Goal: Complete application form

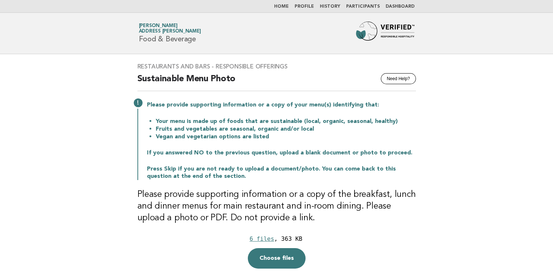
scroll to position [54, 0]
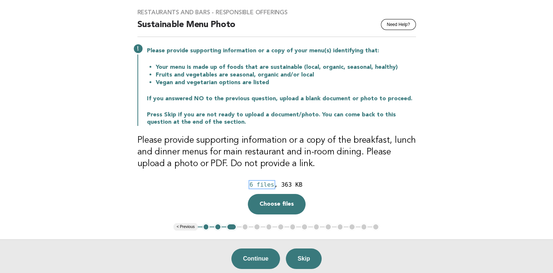
click at [270, 184] on div "6 files" at bounding box center [262, 184] width 24 height 7
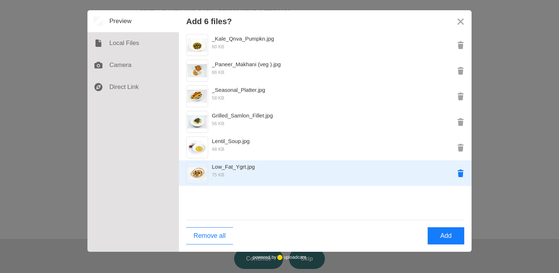
click at [459, 177] on button "Remove Low_Fat_Ygrt.jpg" at bounding box center [460, 173] width 22 height 22
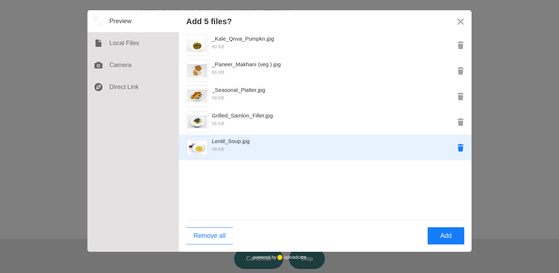
click at [463, 148] on button "Remove Lentil_Soup.jpg" at bounding box center [460, 147] width 22 height 22
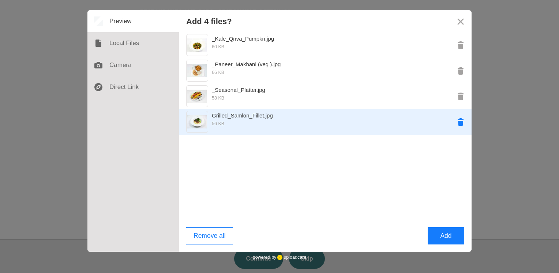
click at [458, 122] on button "Remove Grilled_Samlon_Fillet.jpg" at bounding box center [460, 122] width 22 height 22
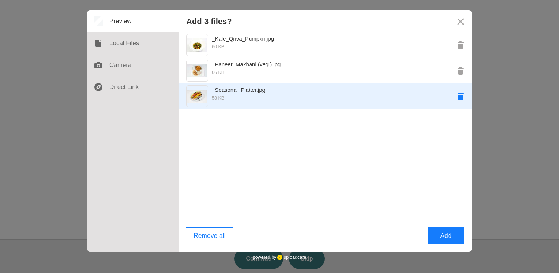
click at [466, 97] on button "Remove _Seasonal_Platter.jpg" at bounding box center [460, 96] width 22 height 22
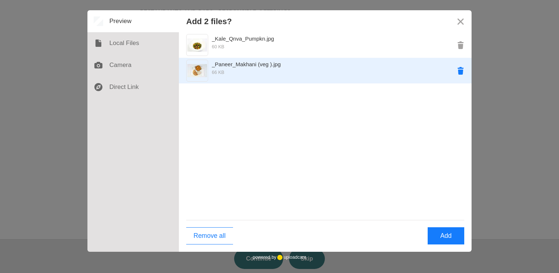
click at [453, 71] on button "Remove _Paneer_Makhani (veg ).jpg" at bounding box center [460, 71] width 22 height 22
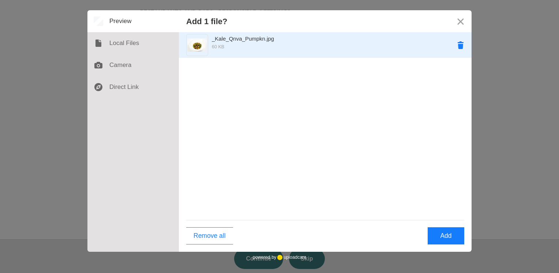
click at [459, 50] on button "Remove _Kale_Qnva_Pumpkn.jpg" at bounding box center [460, 45] width 22 height 22
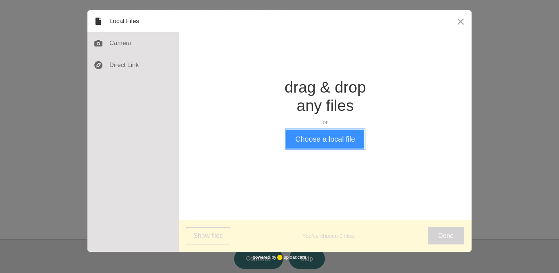
click at [322, 132] on button "Choose a local file" at bounding box center [325, 138] width 78 height 19
click at [458, 23] on button "Close" at bounding box center [460, 21] width 22 height 22
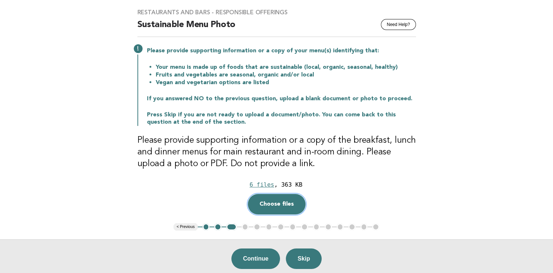
click at [283, 201] on button "Choose files" at bounding box center [277, 204] width 58 height 20
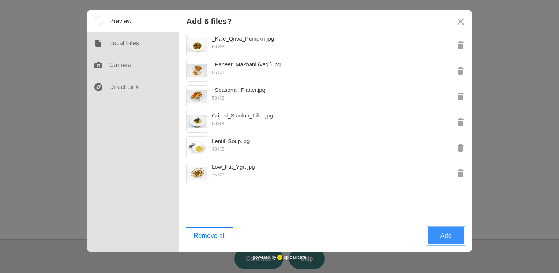
click at [439, 236] on button "Add" at bounding box center [445, 235] width 37 height 17
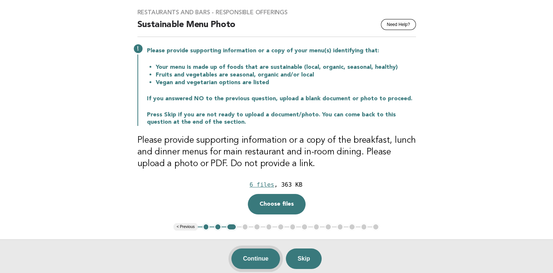
click at [260, 256] on button "Continue" at bounding box center [255, 258] width 49 height 20
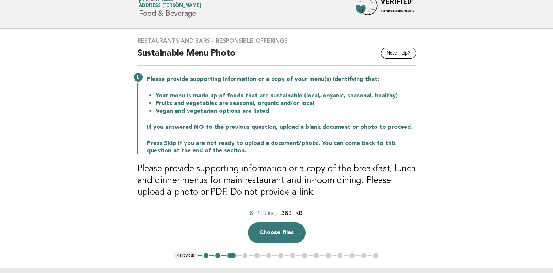
scroll to position [0, 0]
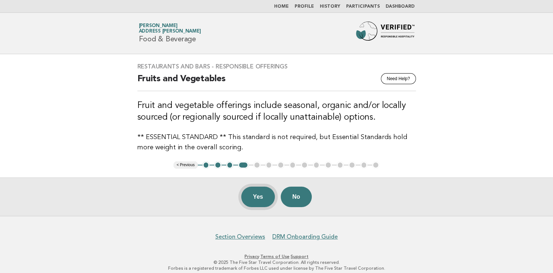
click at [260, 197] on button "Yes" at bounding box center [258, 196] width 34 height 20
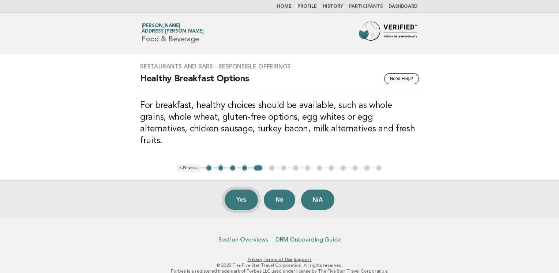
click at [240, 191] on button "Yes" at bounding box center [242, 199] width 34 height 20
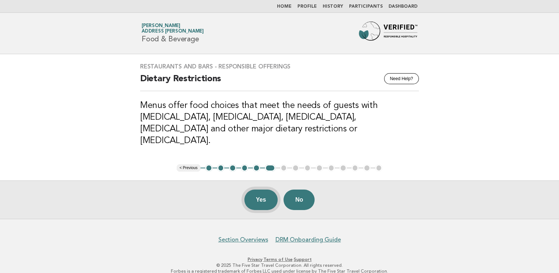
click at [257, 190] on button "Yes" at bounding box center [261, 199] width 34 height 20
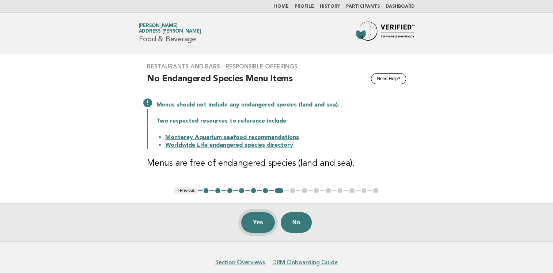
click at [260, 222] on button "Yes" at bounding box center [258, 222] width 34 height 20
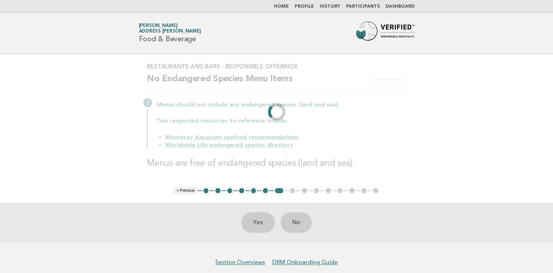
click at [258, 222] on div "Yes No" at bounding box center [276, 222] width 553 height 38
click at [259, 221] on div "Yes No" at bounding box center [276, 222] width 553 height 38
click at [260, 220] on div "Yes No" at bounding box center [276, 222] width 553 height 38
click at [259, 223] on div "Yes No" at bounding box center [276, 222] width 553 height 38
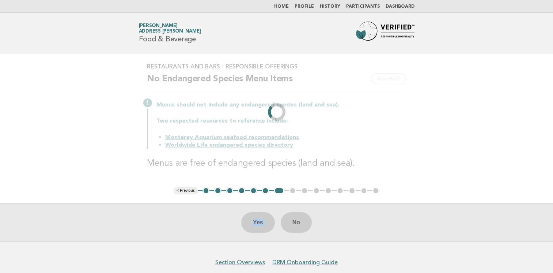
click at [259, 223] on div "Yes No" at bounding box center [276, 222] width 553 height 38
drag, startPoint x: 259, startPoint y: 223, endPoint x: 254, endPoint y: 228, distance: 7.0
click at [254, 228] on div "Yes No" at bounding box center [276, 222] width 553 height 38
click at [257, 223] on div "Yes No" at bounding box center [276, 222] width 553 height 38
click at [265, 227] on div "Yes No" at bounding box center [276, 222] width 553 height 38
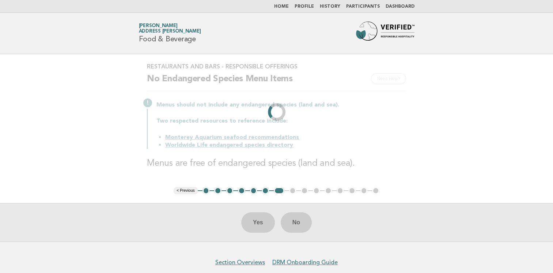
click at [263, 220] on div "Yes No" at bounding box center [276, 222] width 553 height 38
click at [256, 220] on div "Yes No" at bounding box center [276, 222] width 553 height 38
click at [256, 223] on div "Yes No" at bounding box center [276, 222] width 553 height 38
click at [382, 61] on div "Restaurants and Bars - Responsible Offerings Need Help? No Endangered Species M…" at bounding box center [276, 120] width 277 height 133
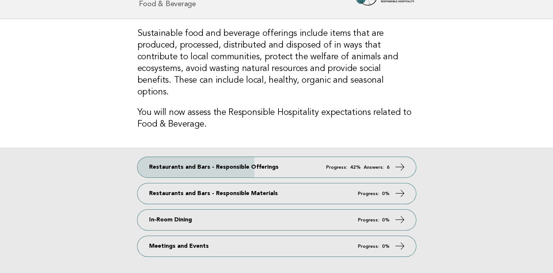
scroll to position [88, 0]
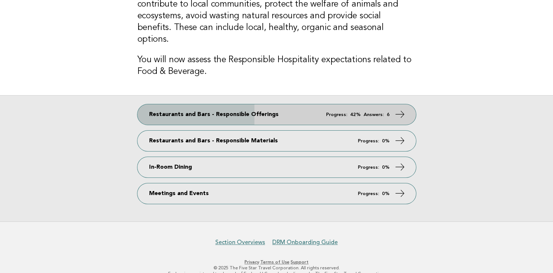
click at [401, 109] on icon at bounding box center [400, 114] width 11 height 11
click at [403, 109] on icon at bounding box center [400, 114] width 11 height 11
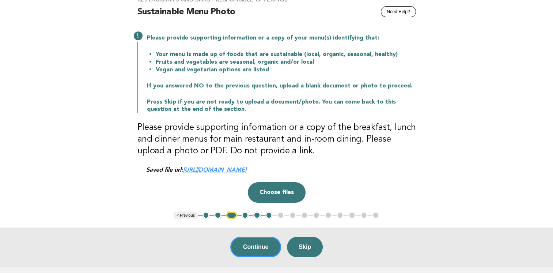
scroll to position [94, 0]
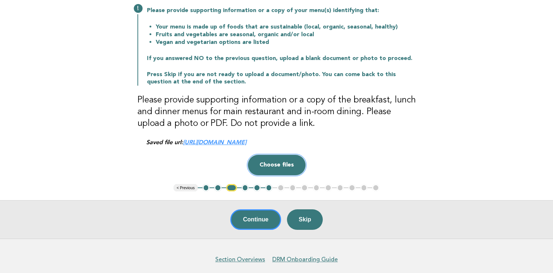
click at [288, 166] on button "Choose files" at bounding box center [277, 165] width 58 height 20
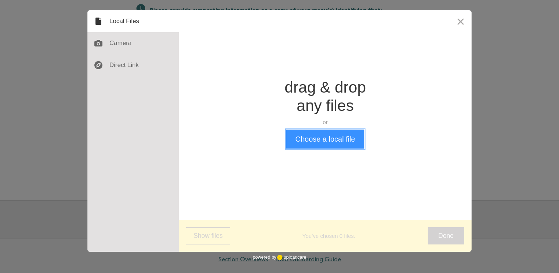
click at [312, 141] on button "Choose a local file" at bounding box center [325, 138] width 78 height 19
click at [457, 23] on button "Close" at bounding box center [460, 21] width 22 height 22
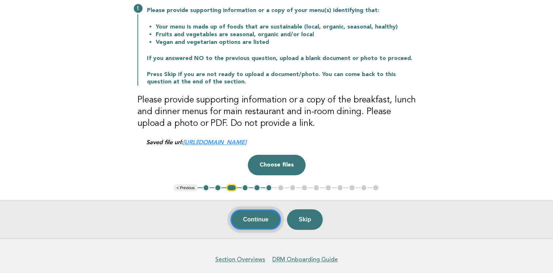
click at [269, 220] on button "Continue" at bounding box center [255, 219] width 51 height 20
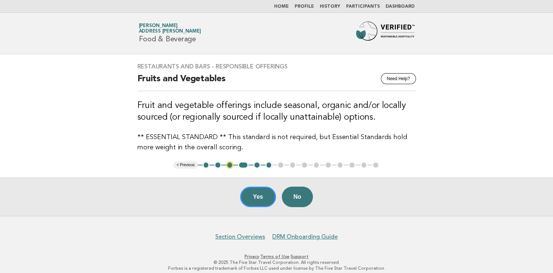
scroll to position [6, 0]
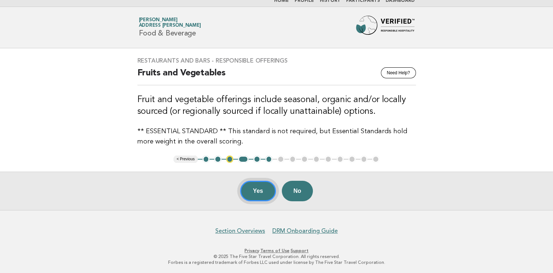
click at [259, 191] on button "Yes" at bounding box center [258, 191] width 36 height 20
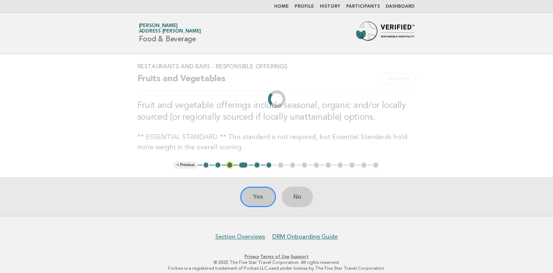
click at [230, 167] on li "3" at bounding box center [229, 164] width 7 height 7
click at [230, 165] on li "3" at bounding box center [229, 164] width 7 height 7
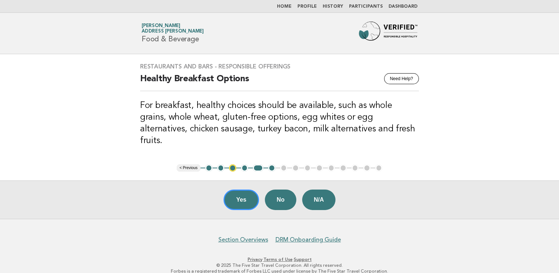
click at [229, 164] on ul "< Previous 1 2 3 4 5 6 7 8 9 10 11 12 13 14 15" at bounding box center [280, 167] width 206 height 7
click at [233, 164] on button "3" at bounding box center [232, 167] width 7 height 7
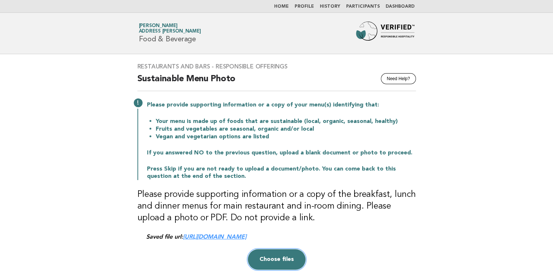
click at [284, 260] on button "Choose files" at bounding box center [277, 259] width 58 height 20
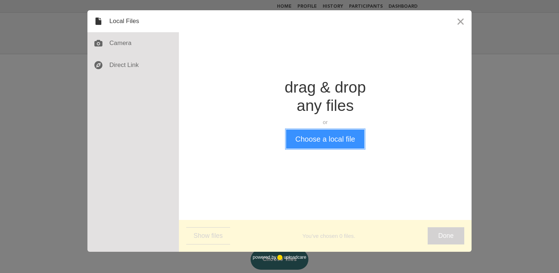
click at [320, 132] on button "Choose a local file" at bounding box center [325, 138] width 78 height 19
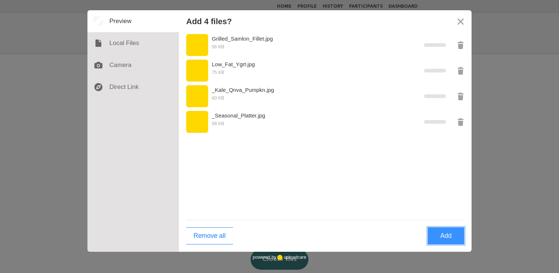
click at [442, 238] on button "Add" at bounding box center [445, 235] width 37 height 17
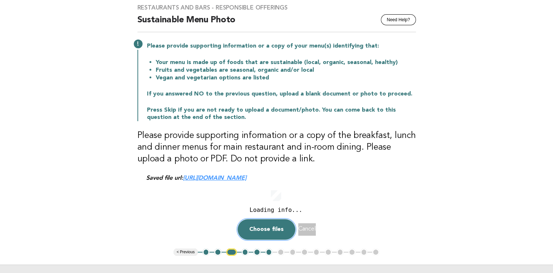
scroll to position [139, 0]
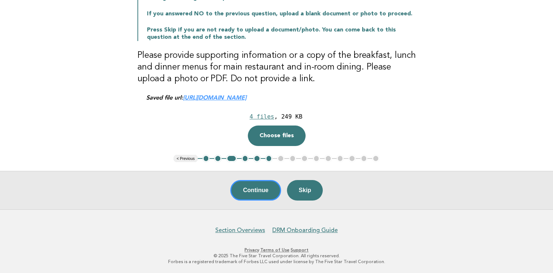
click at [263, 192] on button "Continue" at bounding box center [255, 190] width 51 height 20
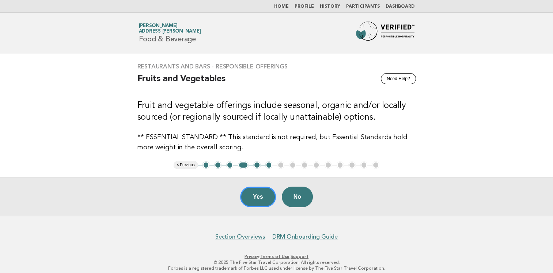
scroll to position [6, 0]
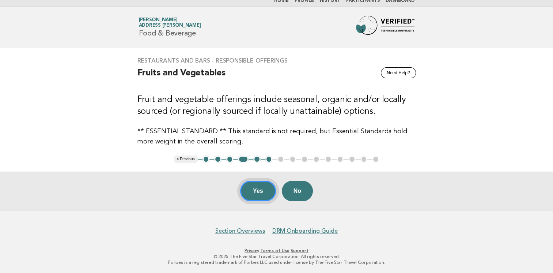
click at [252, 193] on button "Yes" at bounding box center [258, 191] width 36 height 20
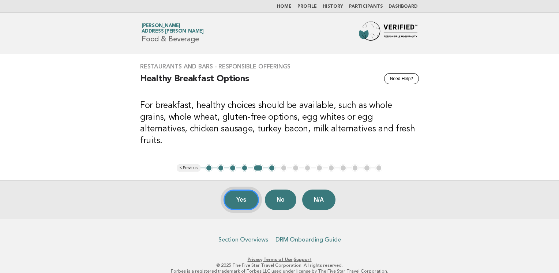
click at [244, 189] on button "Yes" at bounding box center [241, 199] width 36 height 20
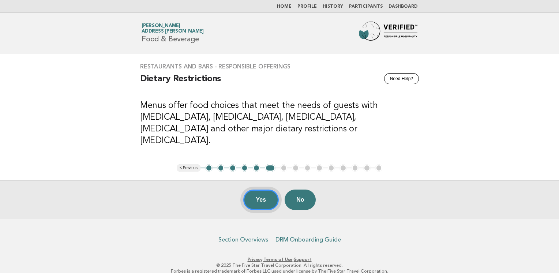
click at [260, 194] on button "Yes" at bounding box center [261, 199] width 36 height 20
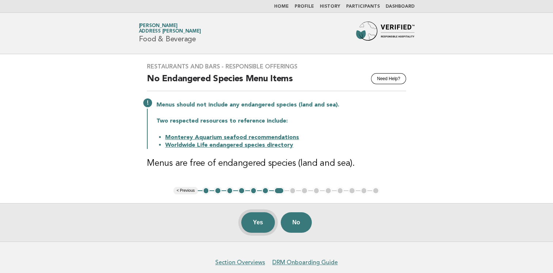
click at [261, 225] on button "Yes" at bounding box center [258, 222] width 34 height 20
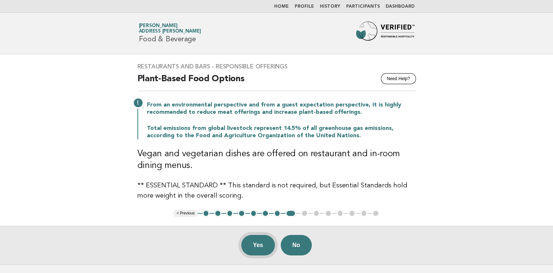
click at [263, 244] on button "Yes" at bounding box center [258, 245] width 34 height 20
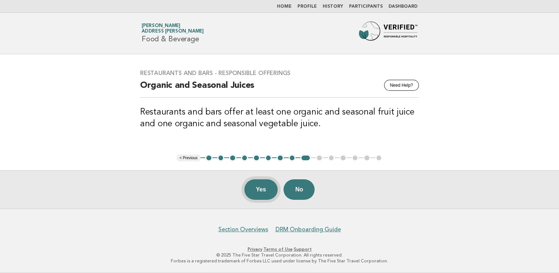
click at [261, 191] on button "Yes" at bounding box center [261, 189] width 34 height 20
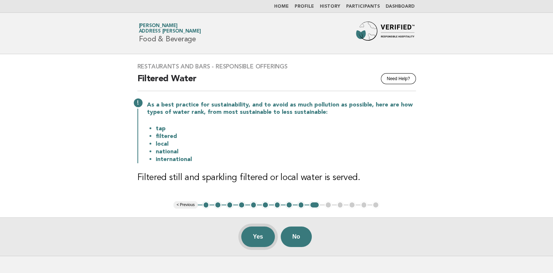
click at [257, 238] on button "Yes" at bounding box center [258, 236] width 34 height 20
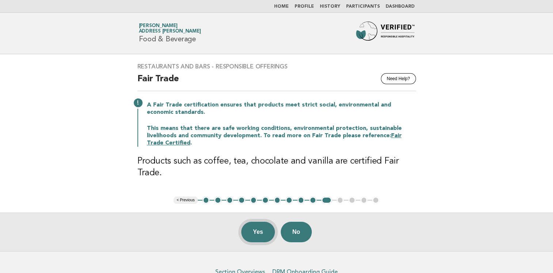
click at [263, 233] on button "Yes" at bounding box center [258, 232] width 34 height 20
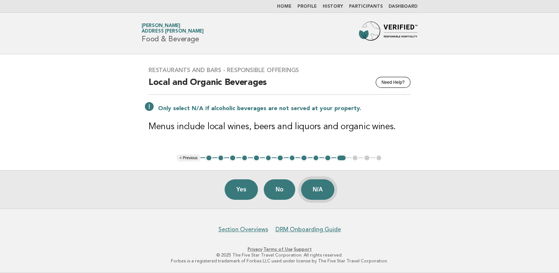
click at [322, 192] on button "N/A" at bounding box center [318, 189] width 34 height 20
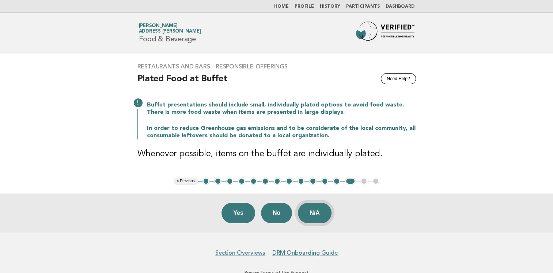
click at [322, 212] on button "N/A" at bounding box center [315, 213] width 34 height 20
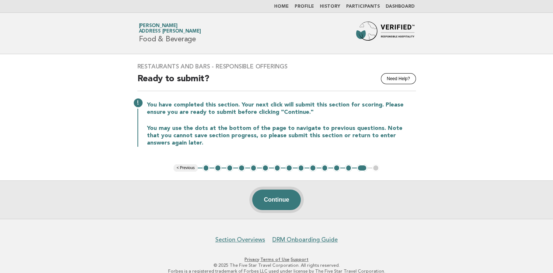
click at [278, 200] on button "Continue" at bounding box center [276, 199] width 49 height 20
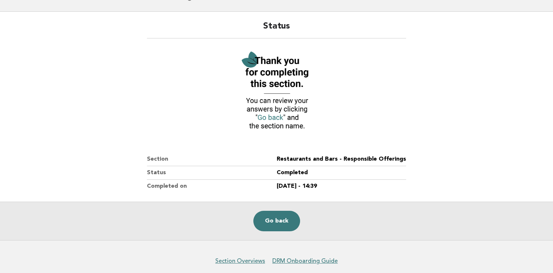
scroll to position [73, 0]
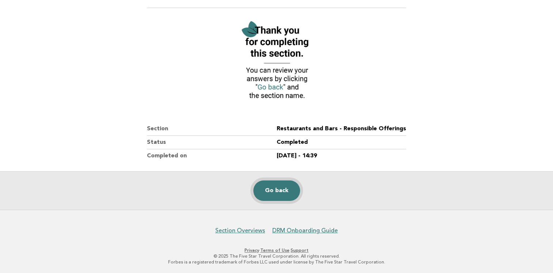
click at [280, 189] on link "Go back" at bounding box center [276, 190] width 47 height 20
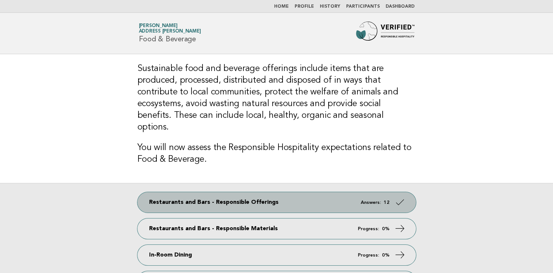
click at [399, 197] on icon at bounding box center [400, 202] width 11 height 11
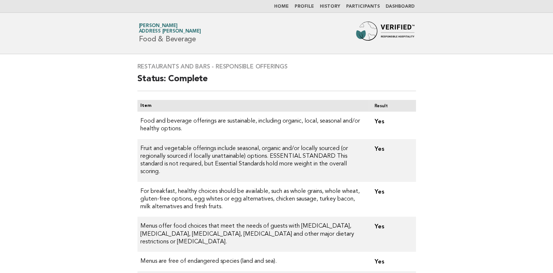
scroll to position [299, 0]
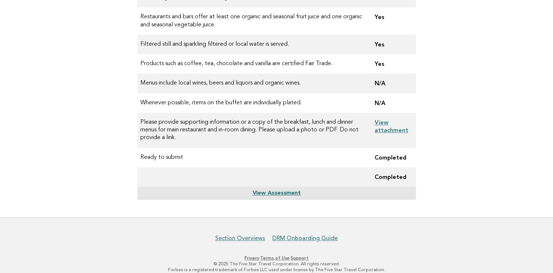
click at [279, 190] on link "View Assessment" at bounding box center [276, 193] width 48 height 6
click at [243, 234] on link "Section Overviews" at bounding box center [240, 237] width 50 height 7
click at [394, 170] on td "Completed" at bounding box center [392, 176] width 47 height 19
click at [388, 148] on td "Completed" at bounding box center [392, 157] width 47 height 19
click at [174, 150] on td "Ready to submit" at bounding box center [252, 157] width 231 height 19
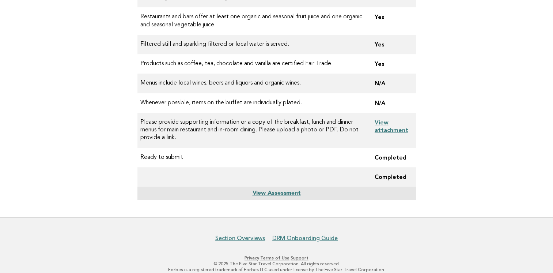
click at [393, 150] on td "Completed" at bounding box center [392, 157] width 47 height 19
click at [393, 169] on td "Completed" at bounding box center [392, 176] width 47 height 19
click at [272, 190] on link "View Assessment" at bounding box center [276, 193] width 48 height 6
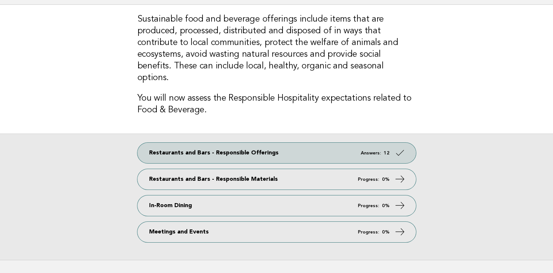
scroll to position [88, 0]
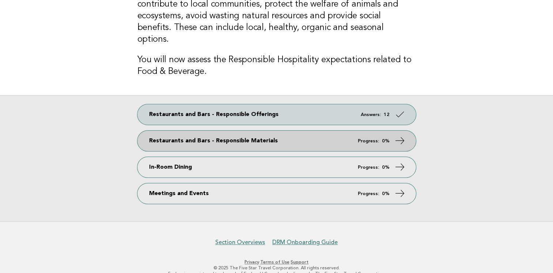
click at [402, 135] on icon at bounding box center [400, 140] width 11 height 11
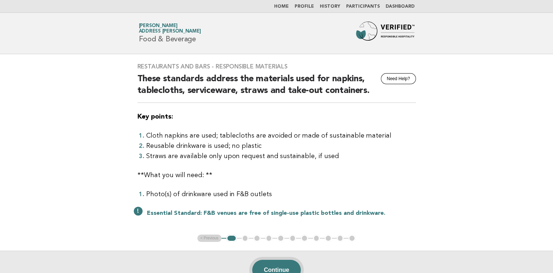
click at [284, 265] on button "Continue" at bounding box center [276, 270] width 49 height 20
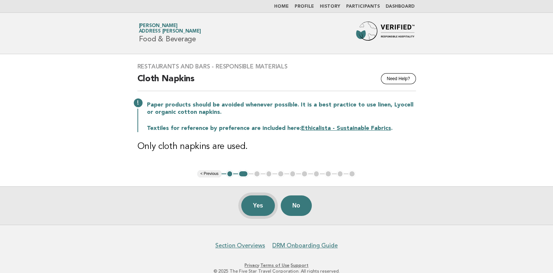
click at [260, 205] on button "Yes" at bounding box center [258, 205] width 34 height 20
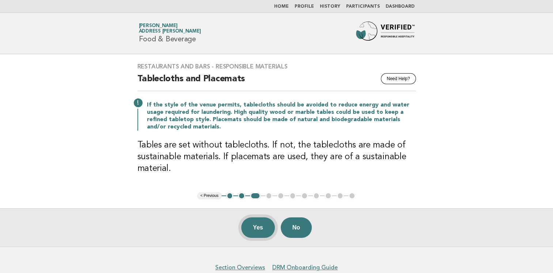
click at [260, 229] on button "Yes" at bounding box center [258, 227] width 34 height 20
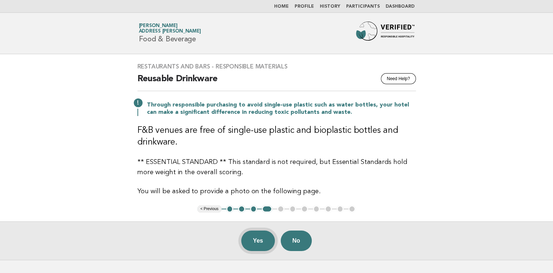
click at [255, 244] on button "Yes" at bounding box center [258, 240] width 34 height 20
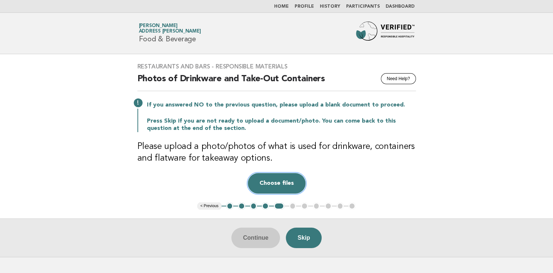
click at [279, 185] on button "Choose files" at bounding box center [277, 183] width 58 height 20
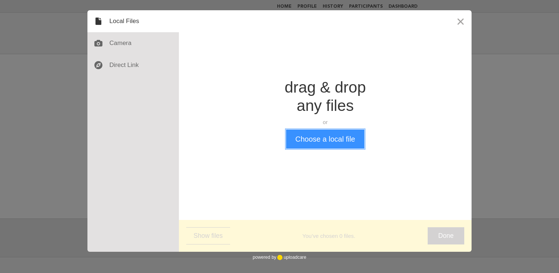
click at [332, 136] on button "Choose a local file" at bounding box center [325, 138] width 78 height 19
click at [464, 24] on button "Close" at bounding box center [460, 21] width 22 height 22
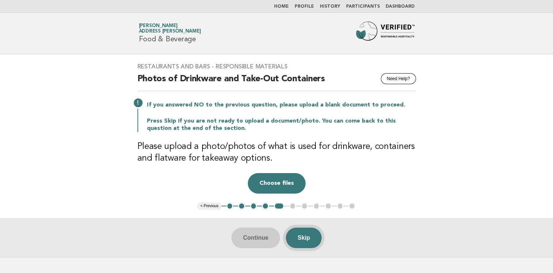
click at [305, 238] on button "Skip" at bounding box center [304, 237] width 36 height 20
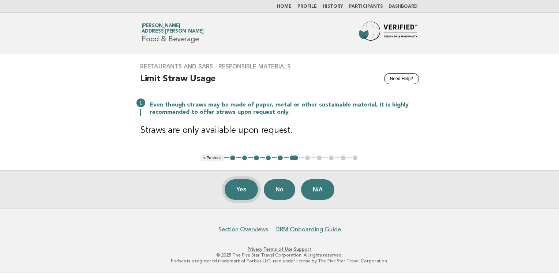
click at [243, 193] on button "Yes" at bounding box center [242, 189] width 34 height 20
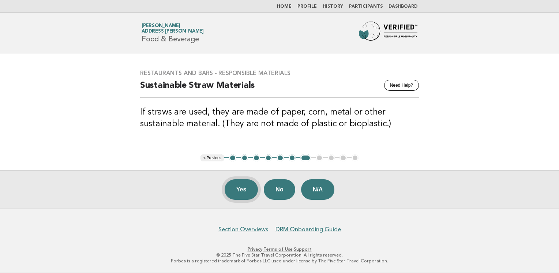
click at [241, 191] on button "Yes" at bounding box center [242, 189] width 34 height 20
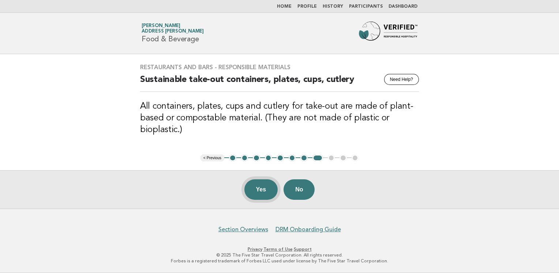
click at [257, 192] on button "Yes" at bounding box center [261, 189] width 34 height 20
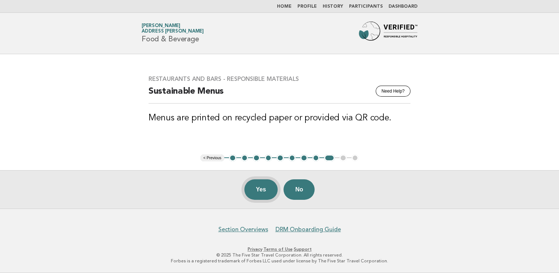
click at [259, 189] on button "Yes" at bounding box center [261, 189] width 34 height 20
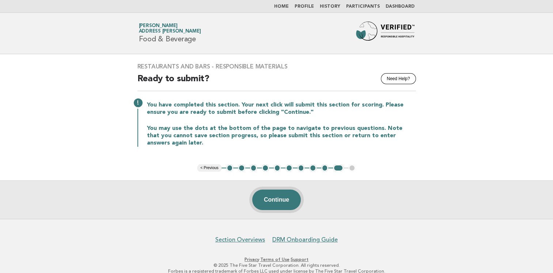
click at [289, 200] on button "Continue" at bounding box center [276, 199] width 49 height 20
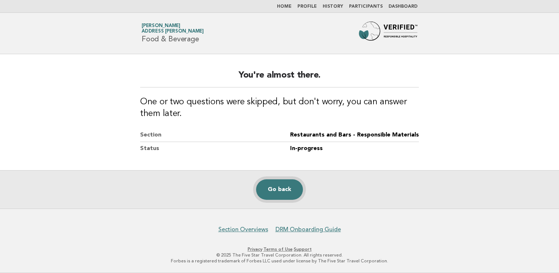
click at [289, 193] on link "Go back" at bounding box center [279, 189] width 47 height 20
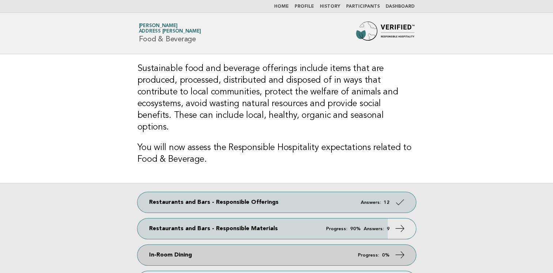
click at [407, 245] on link "In-Room Dining Progress: 0%" at bounding box center [276, 255] width 279 height 20
click at [402, 249] on icon at bounding box center [400, 254] width 11 height 11
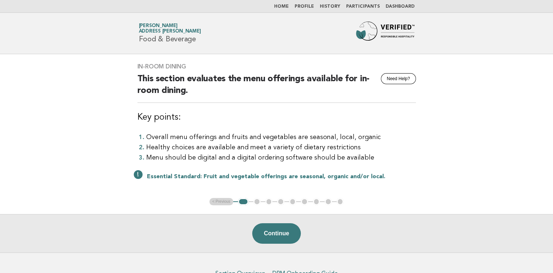
click at [286, 235] on button "Continue" at bounding box center [276, 233] width 49 height 20
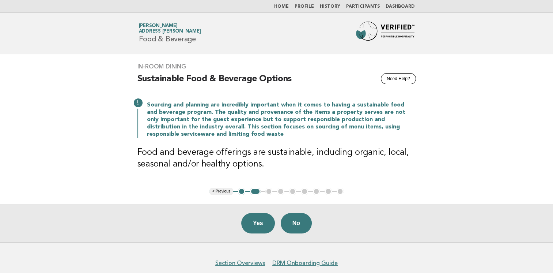
click at [257, 220] on button "Yes" at bounding box center [258, 223] width 34 height 20
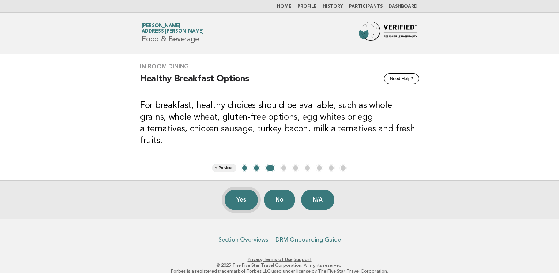
click at [245, 192] on button "Yes" at bounding box center [242, 199] width 34 height 20
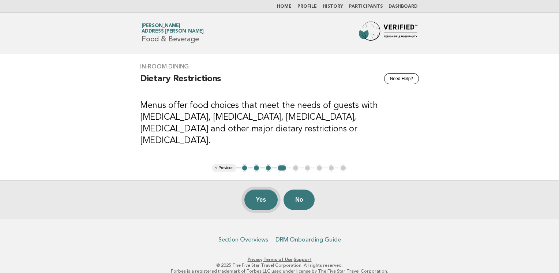
click at [262, 193] on button "Yes" at bounding box center [261, 199] width 34 height 20
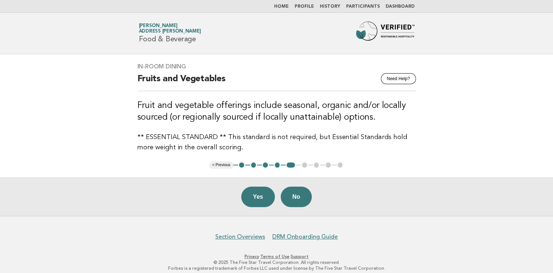
click at [262, 193] on button "Yes" at bounding box center [258, 196] width 34 height 20
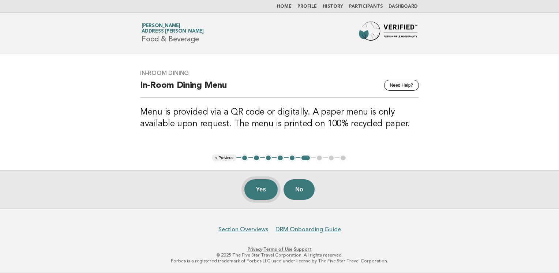
click at [261, 193] on button "Yes" at bounding box center [261, 189] width 34 height 20
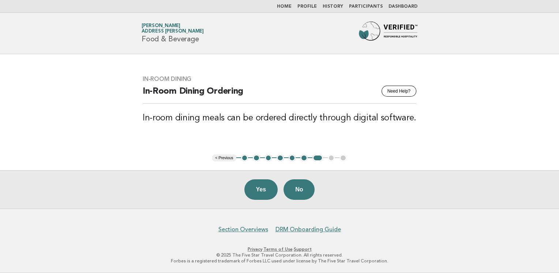
click at [261, 193] on button "Yes" at bounding box center [261, 189] width 34 height 20
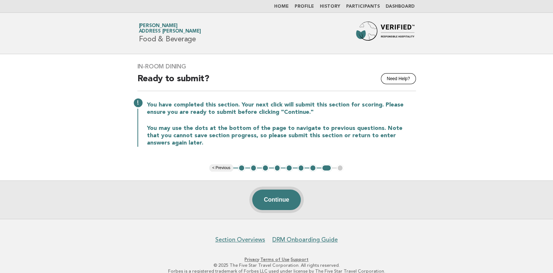
click at [268, 201] on button "Continue" at bounding box center [276, 199] width 49 height 20
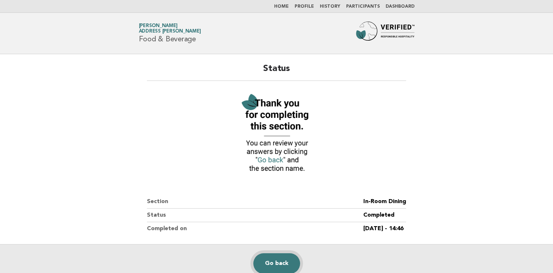
click at [274, 264] on link "Go back" at bounding box center [276, 263] width 47 height 20
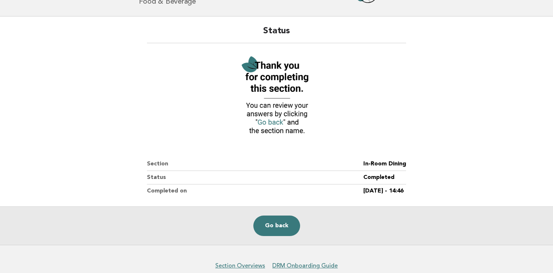
scroll to position [73, 0]
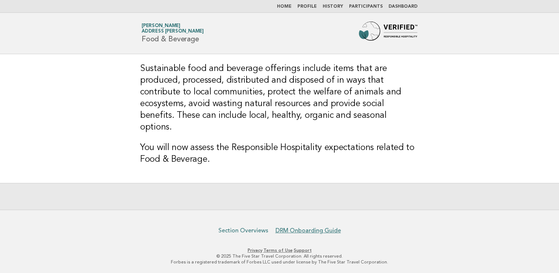
click at [256, 230] on link "Section Overviews" at bounding box center [243, 230] width 50 height 7
click at [215, 142] on h3 "You will now assess the Responsible Hospitality expectations related to Food & …" at bounding box center [279, 153] width 279 height 23
click at [533, 101] on main "Sustainable food and beverage offerings include items that are produced, proces…" at bounding box center [279, 131] width 559 height 155
click at [368, 33] on img at bounding box center [388, 33] width 59 height 23
click at [308, 5] on link "Profile" at bounding box center [306, 6] width 19 height 4
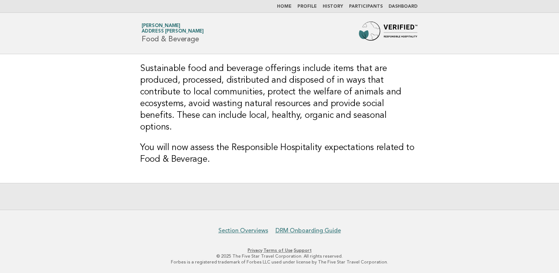
click at [291, 7] on link "Home" at bounding box center [284, 6] width 15 height 4
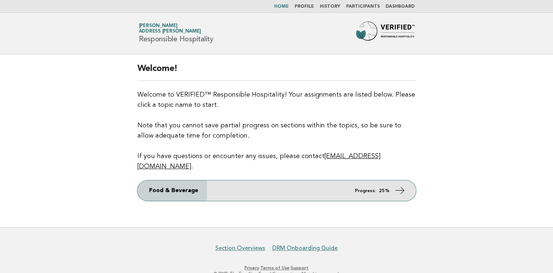
click at [389, 184] on link "Food & Beverage Progress: 25%" at bounding box center [276, 190] width 279 height 20
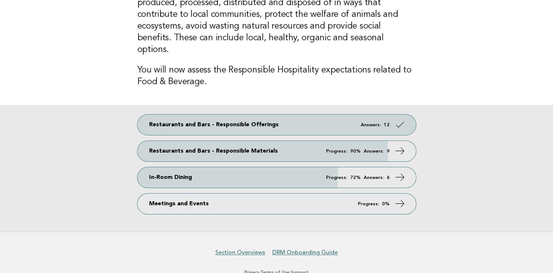
scroll to position [88, 0]
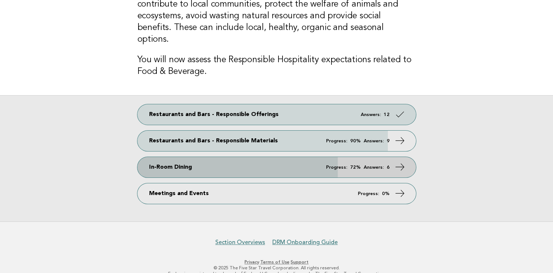
click at [402, 162] on icon at bounding box center [400, 167] width 11 height 11
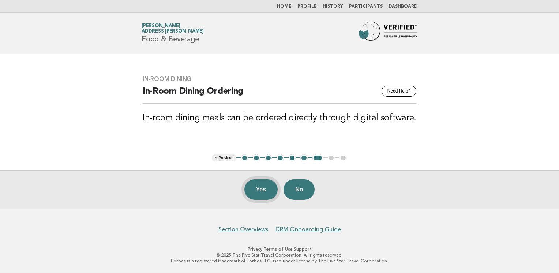
click at [262, 187] on button "Yes" at bounding box center [261, 189] width 34 height 20
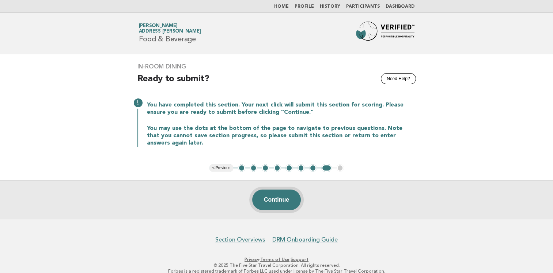
click at [281, 206] on button "Continue" at bounding box center [276, 199] width 49 height 20
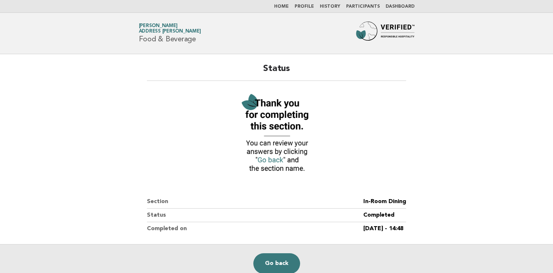
scroll to position [73, 0]
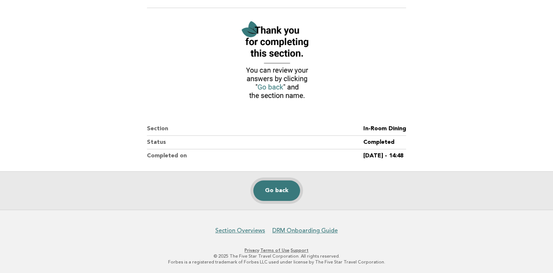
click at [270, 187] on link "Go back" at bounding box center [276, 190] width 47 height 20
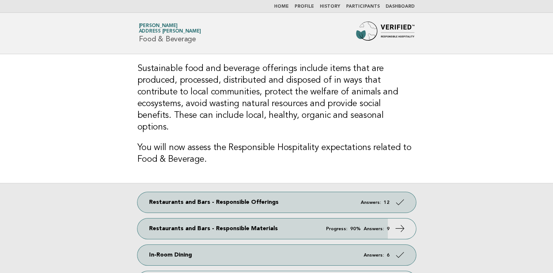
scroll to position [88, 0]
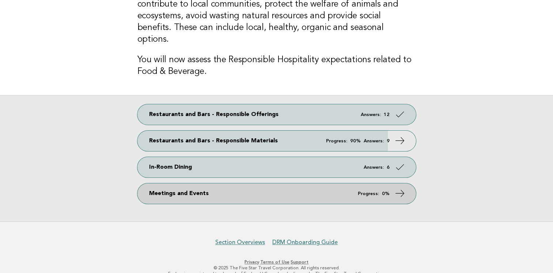
click at [402, 188] on icon at bounding box center [400, 193] width 11 height 11
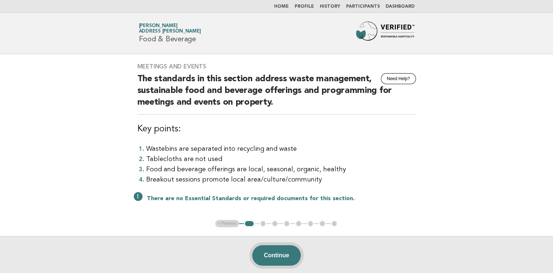
click at [277, 254] on button "Continue" at bounding box center [276, 255] width 49 height 20
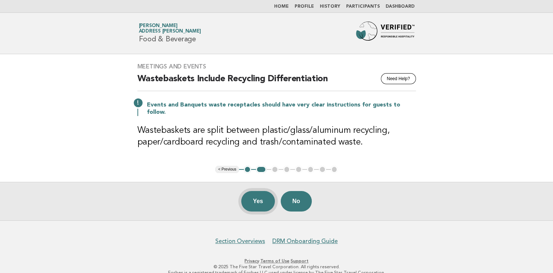
click at [261, 196] on button "Yes" at bounding box center [258, 201] width 34 height 20
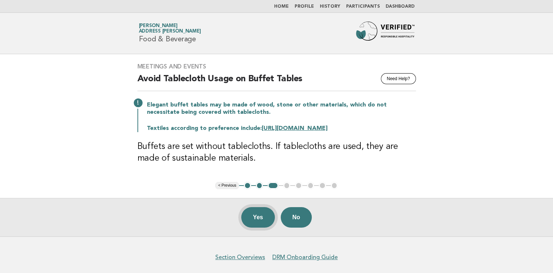
click at [259, 214] on button "Yes" at bounding box center [258, 217] width 34 height 20
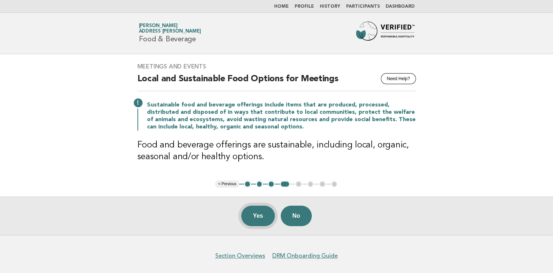
click at [257, 217] on button "Yes" at bounding box center [258, 215] width 34 height 20
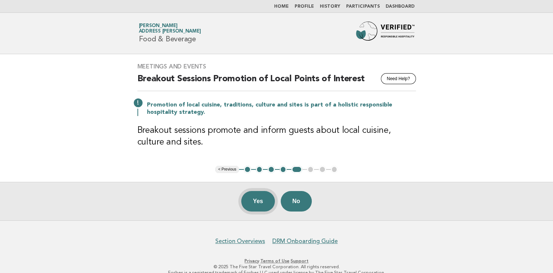
click at [259, 203] on button "Yes" at bounding box center [258, 201] width 34 height 20
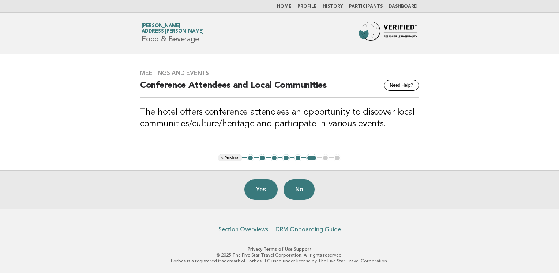
click at [291, 5] on link "Home" at bounding box center [284, 6] width 15 height 4
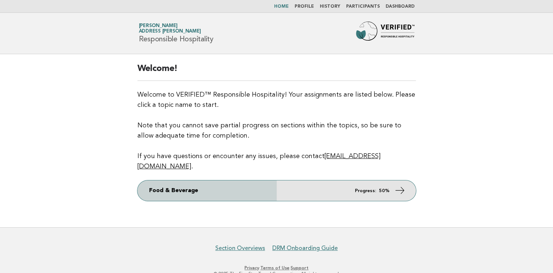
click at [402, 185] on icon at bounding box center [400, 190] width 11 height 11
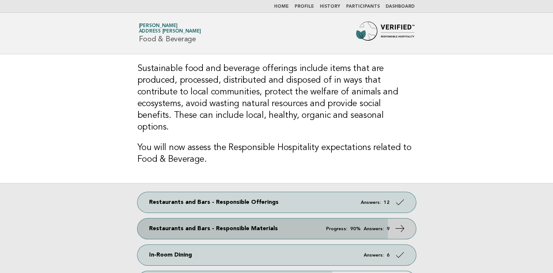
click at [405, 223] on icon at bounding box center [400, 228] width 11 height 11
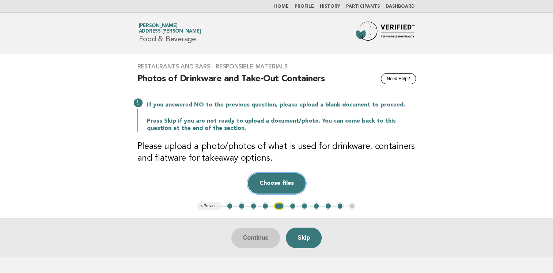
click at [279, 177] on button "Choose files" at bounding box center [277, 183] width 58 height 20
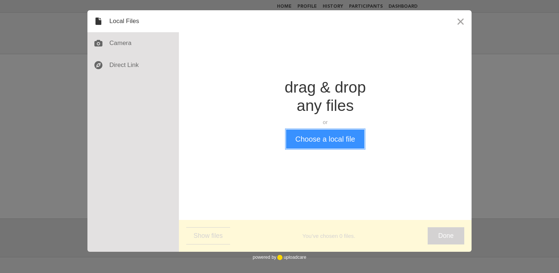
click at [307, 138] on button "Choose a local file" at bounding box center [325, 138] width 78 height 19
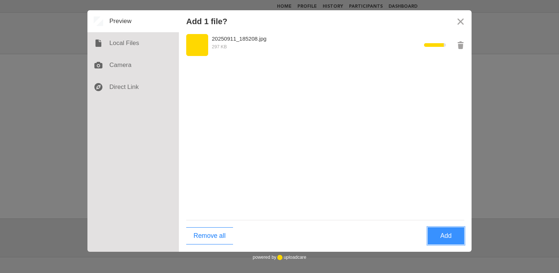
click at [445, 240] on button "Add" at bounding box center [445, 235] width 37 height 17
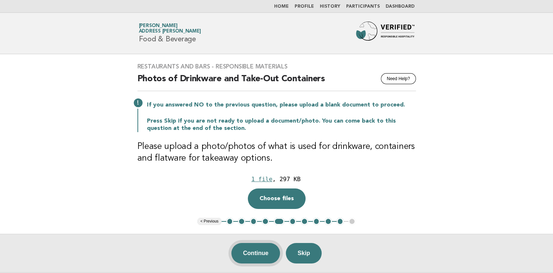
click at [261, 251] on button "Continue" at bounding box center [255, 253] width 49 height 20
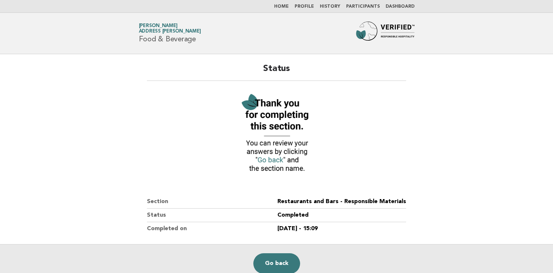
click at [289, 6] on link "Home" at bounding box center [281, 6] width 15 height 4
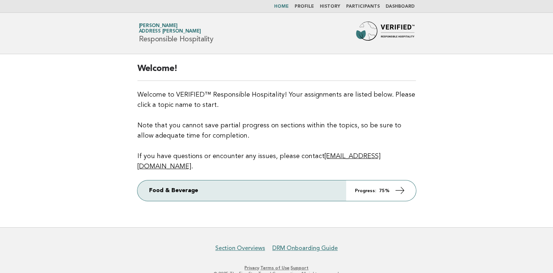
click at [313, 6] on link "Profile" at bounding box center [304, 6] width 19 height 4
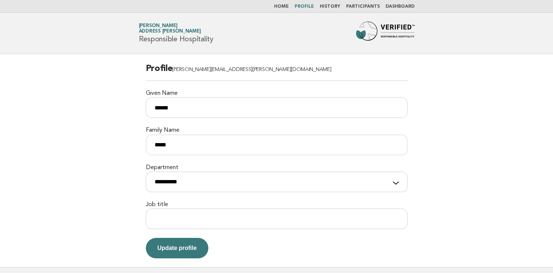
click at [392, 8] on link "Dashboard" at bounding box center [400, 6] width 29 height 4
